Goal: Check status: Check status

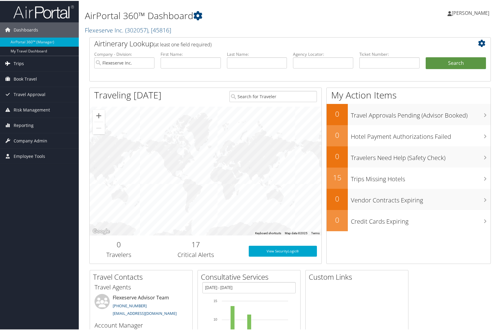
click at [36, 66] on link "Trips" at bounding box center [39, 62] width 79 height 15
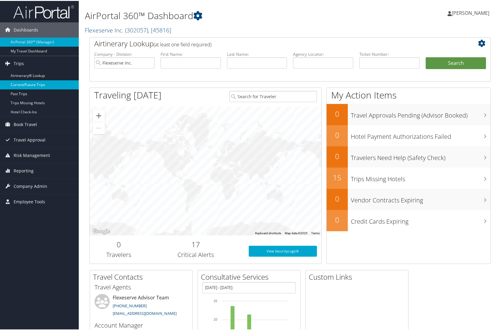
click at [39, 82] on link "Current/Future Trips" at bounding box center [39, 83] width 79 height 9
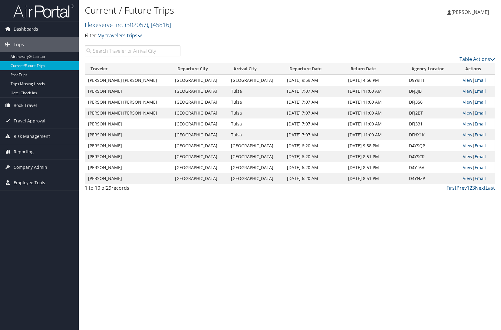
click at [469, 156] on link "View" at bounding box center [467, 157] width 9 height 6
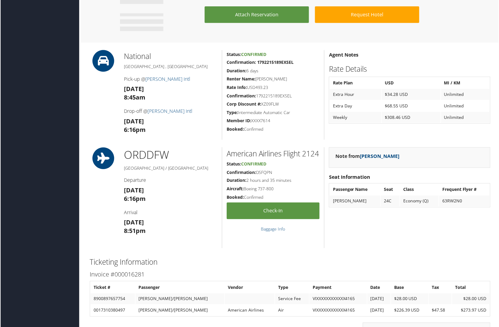
scroll to position [363, 0]
